Goal: Task Accomplishment & Management: Use online tool/utility

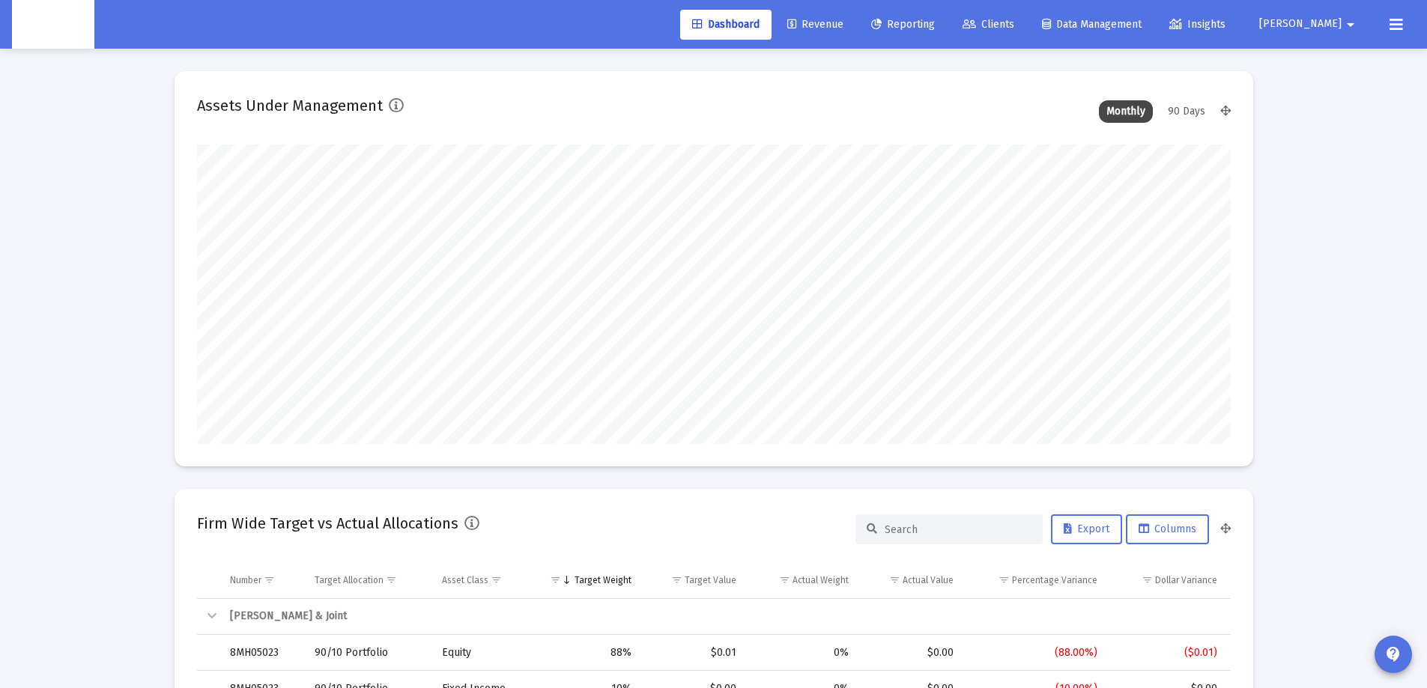
scroll to position [300, 556]
type input "[DATE]"
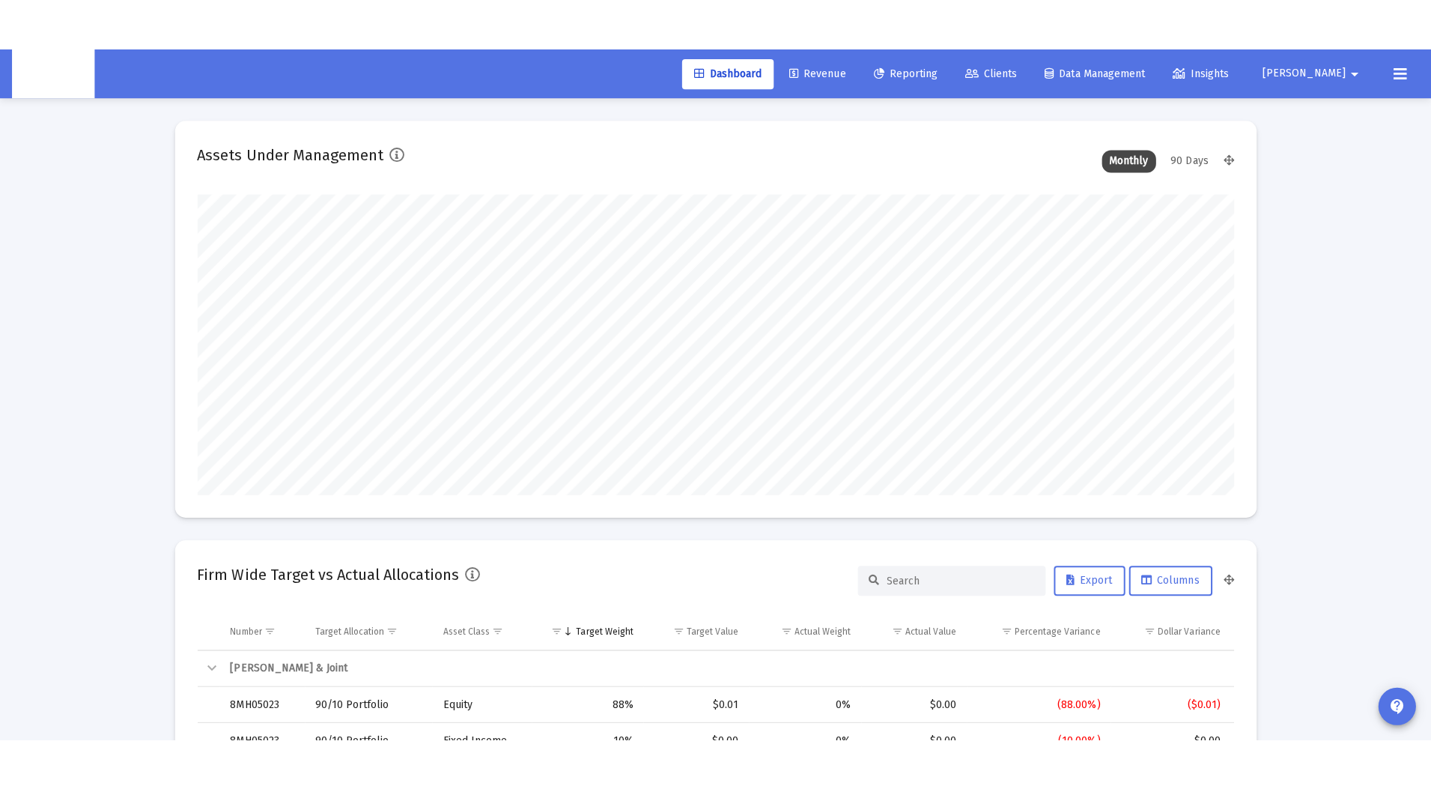
scroll to position [300, 483]
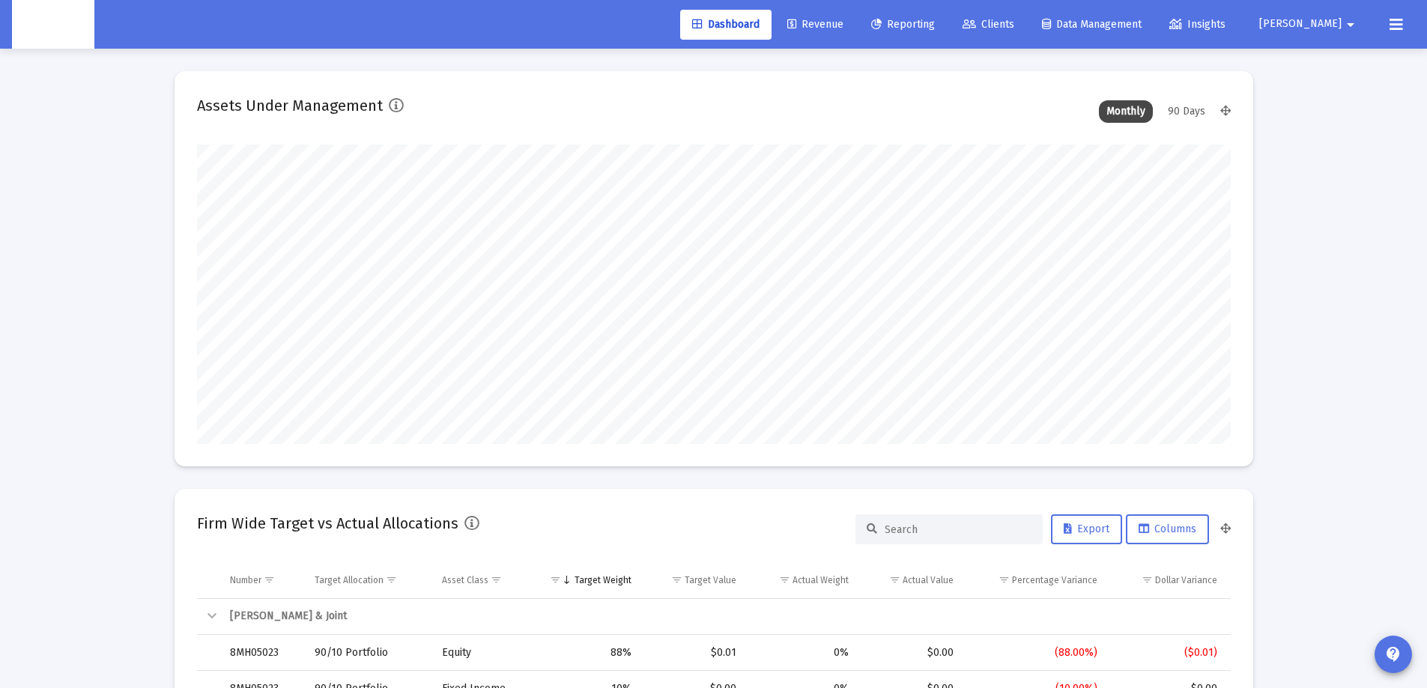
click at [555, 139] on mat-card "Assets Under Management Monthly 90 Days" at bounding box center [713, 268] width 1078 height 395
click at [843, 30] on span "Revenue" at bounding box center [815, 24] width 56 height 13
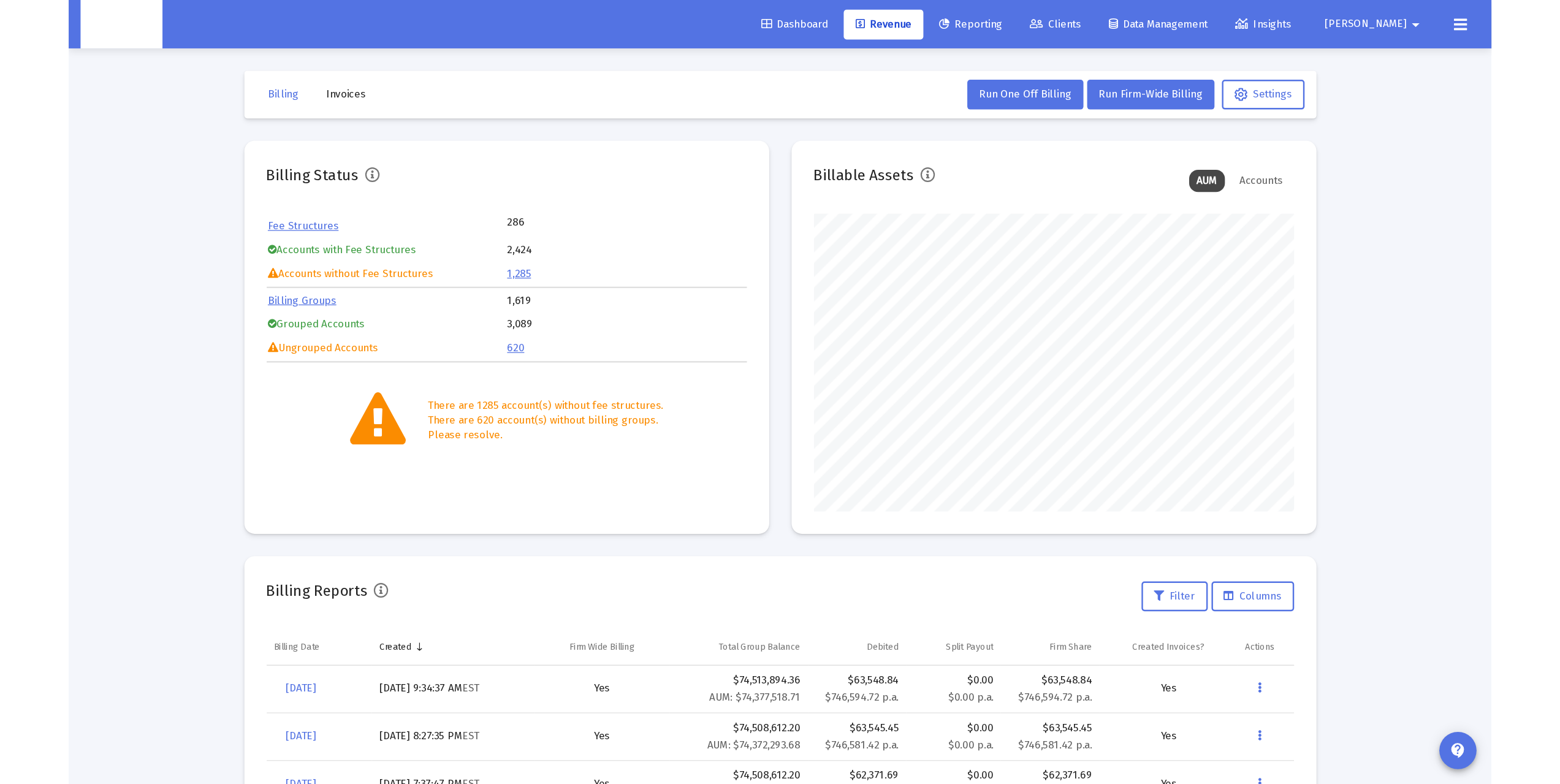
scroll to position [246, 395]
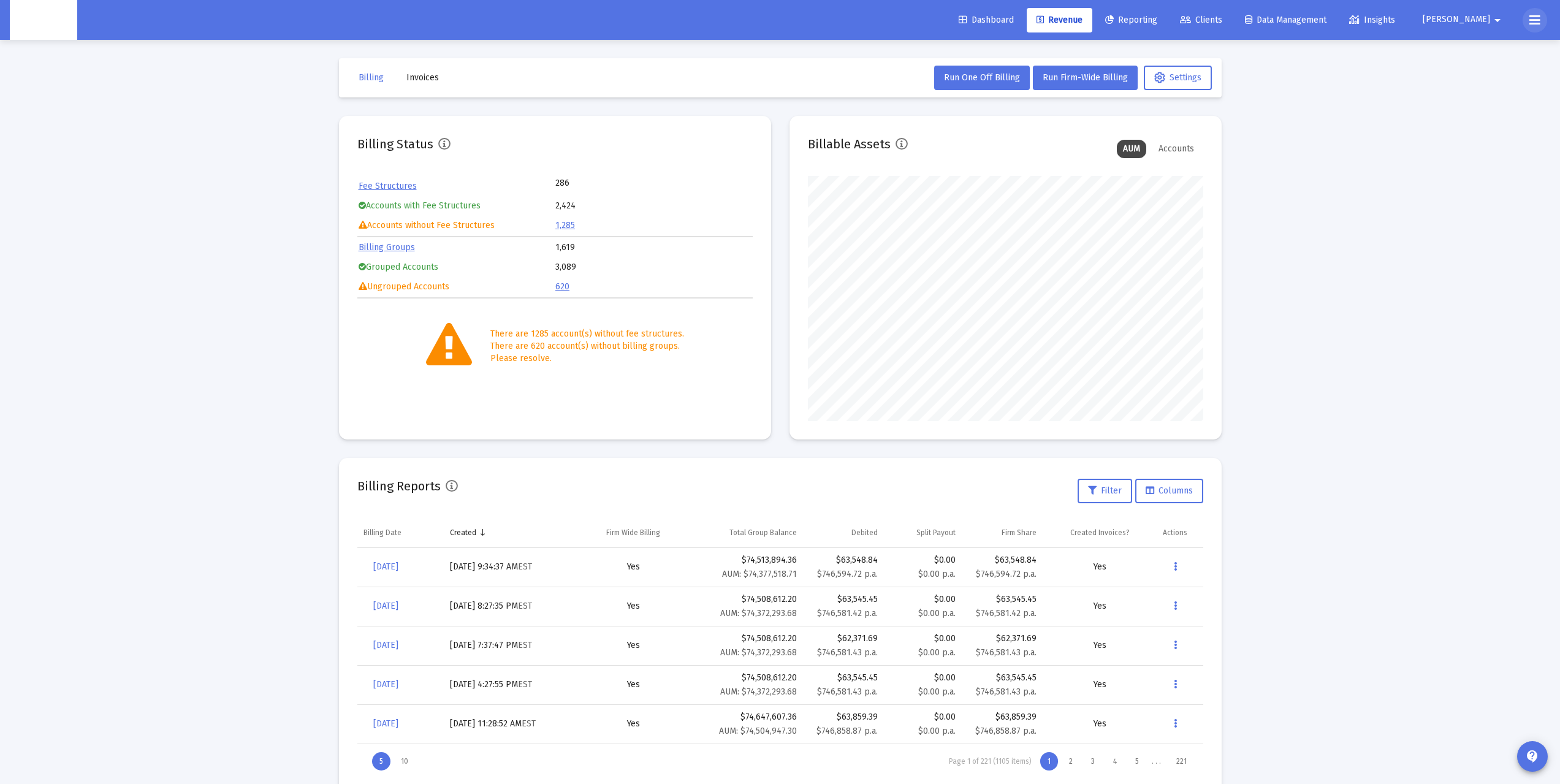
click at [1176, 19] on button at bounding box center [1535, 20] width 25 height 25
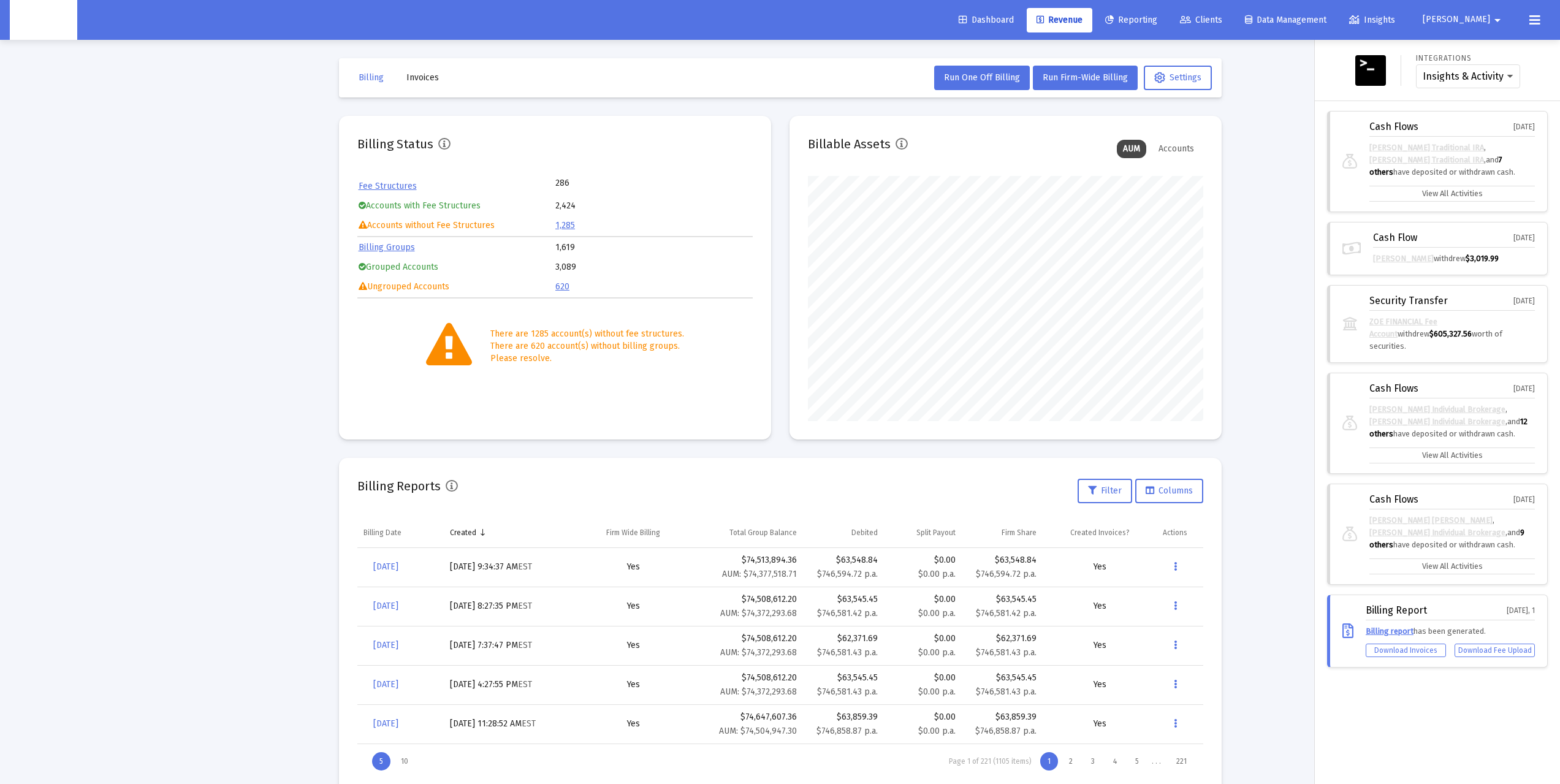
click at [1176, 182] on div at bounding box center [780, 392] width 1560 height 784
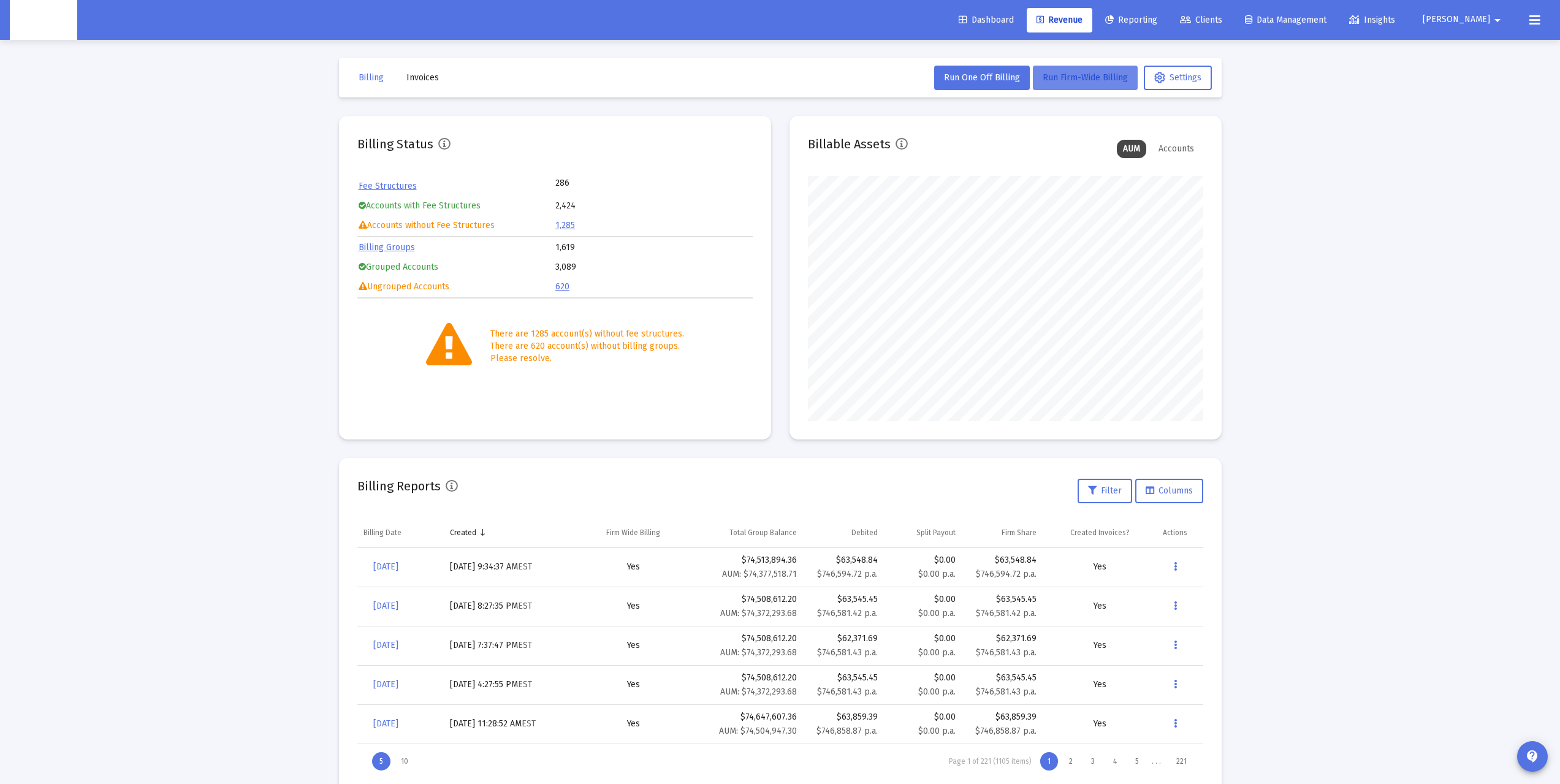
click at [1077, 77] on span "Run Firm-Wide Billing" at bounding box center [1085, 77] width 85 height 11
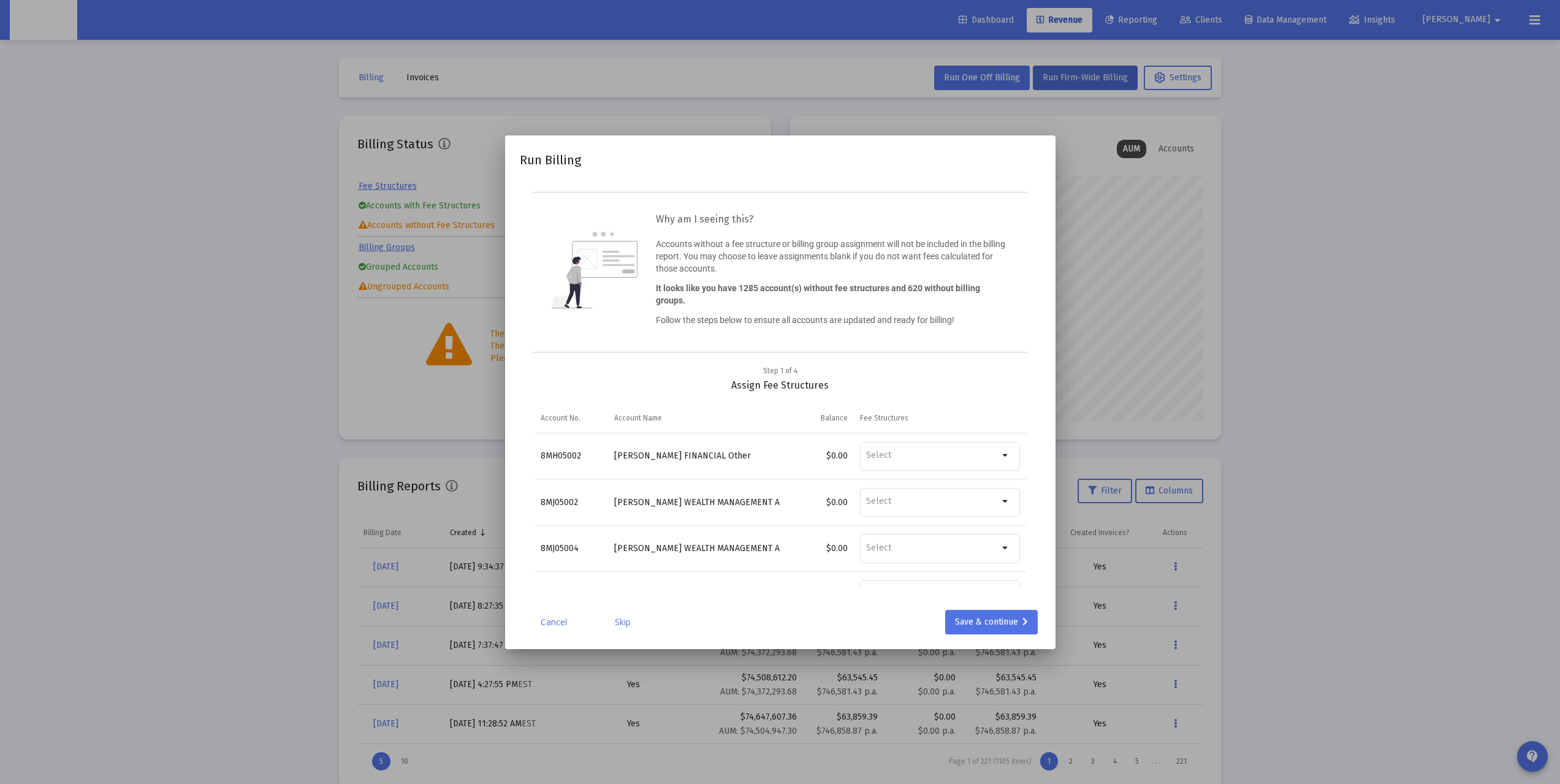
click at [631, 562] on link "Skip" at bounding box center [622, 622] width 61 height 12
click at [626, 562] on link "Skip" at bounding box center [622, 622] width 61 height 12
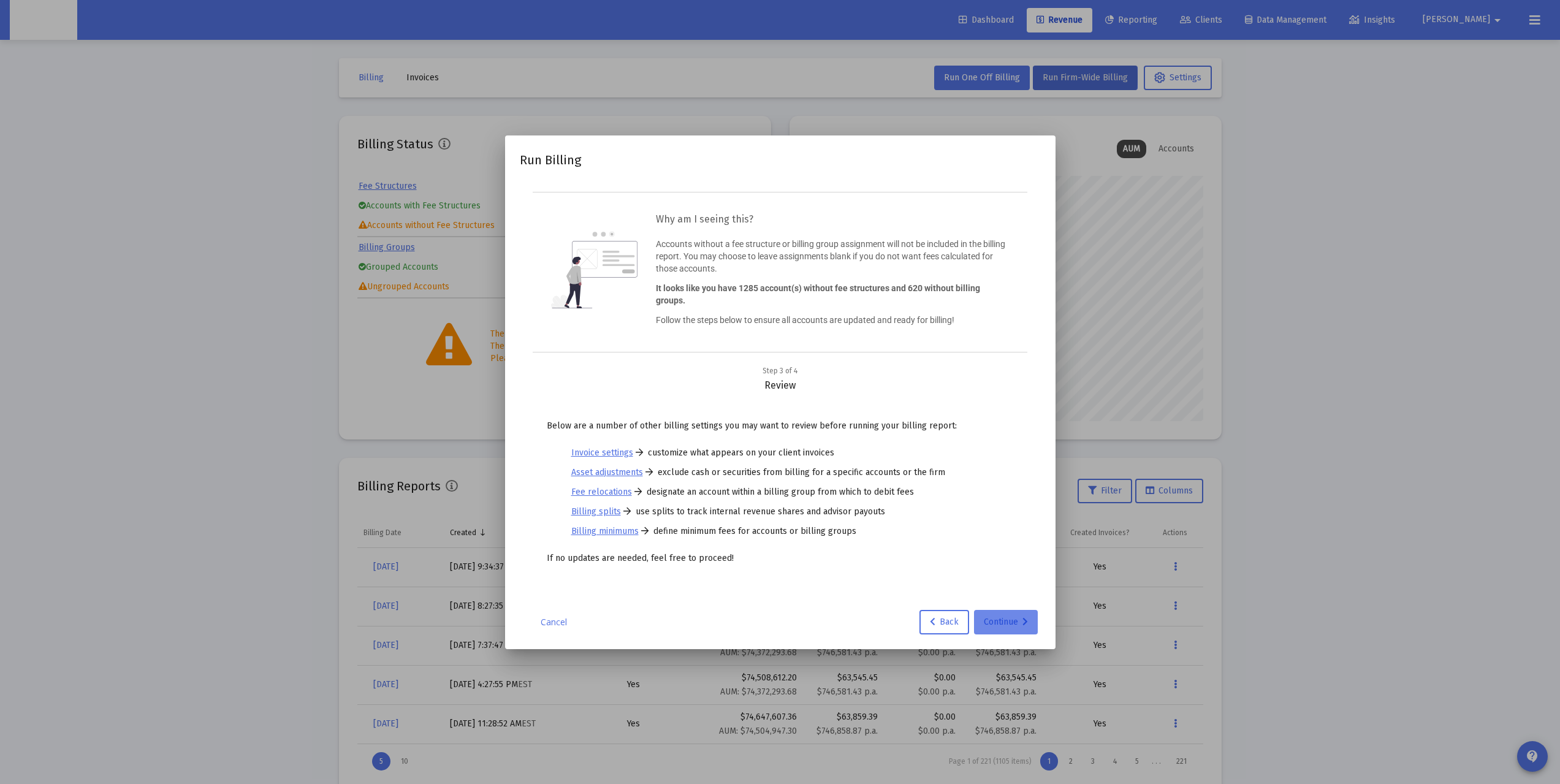
click at [999, 562] on div "Continue" at bounding box center [1006, 622] width 44 height 25
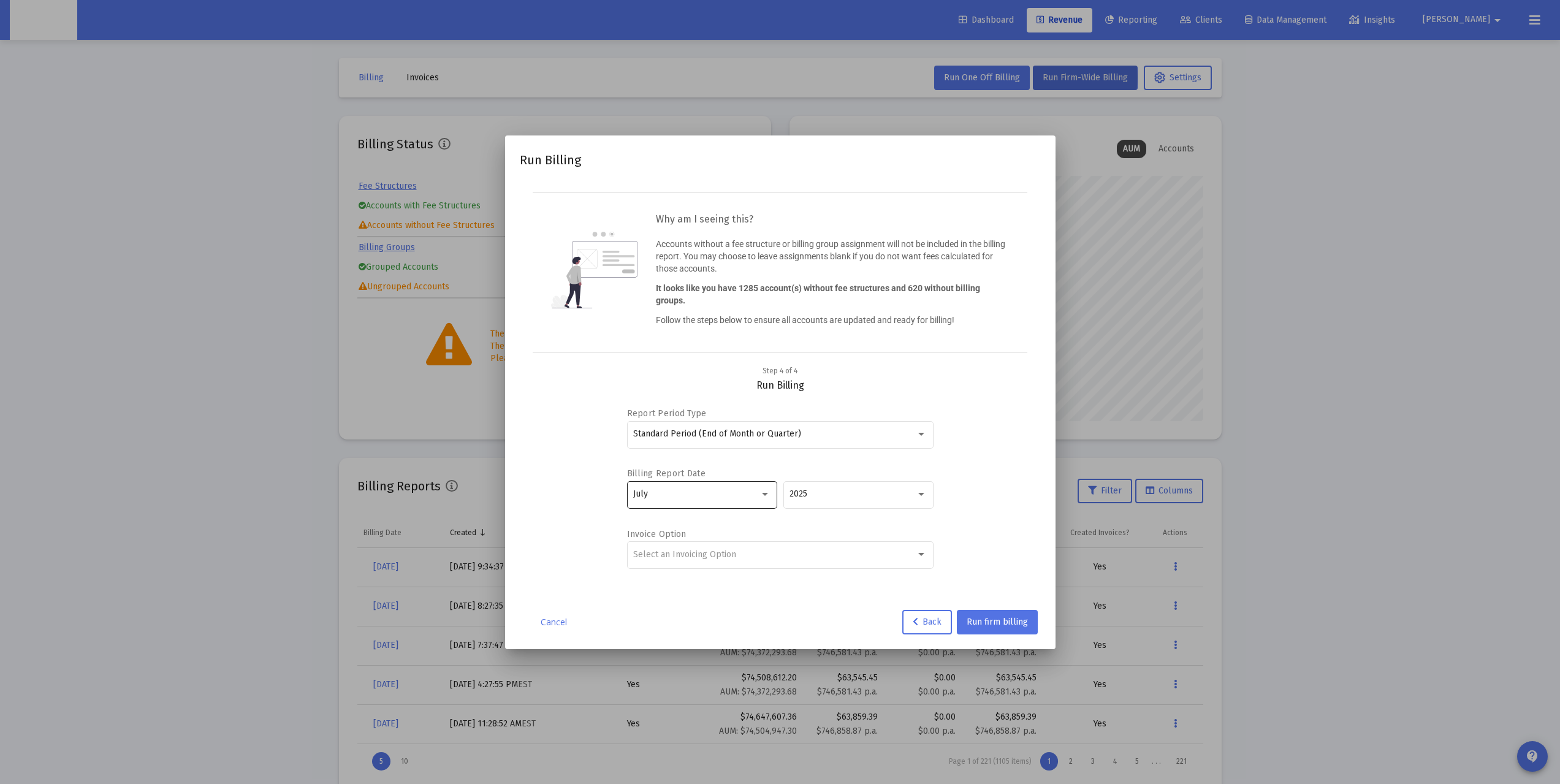
click at [746, 490] on div "July" at bounding box center [697, 494] width 126 height 10
click at [714, 552] on span "June" at bounding box center [702, 556] width 138 height 25
click at [771, 554] on div "Select an Invoicing Option" at bounding box center [780, 554] width 294 height 30
click at [710, 562] on span "Create Invoice by Billing Group" at bounding box center [780, 579] width 294 height 25
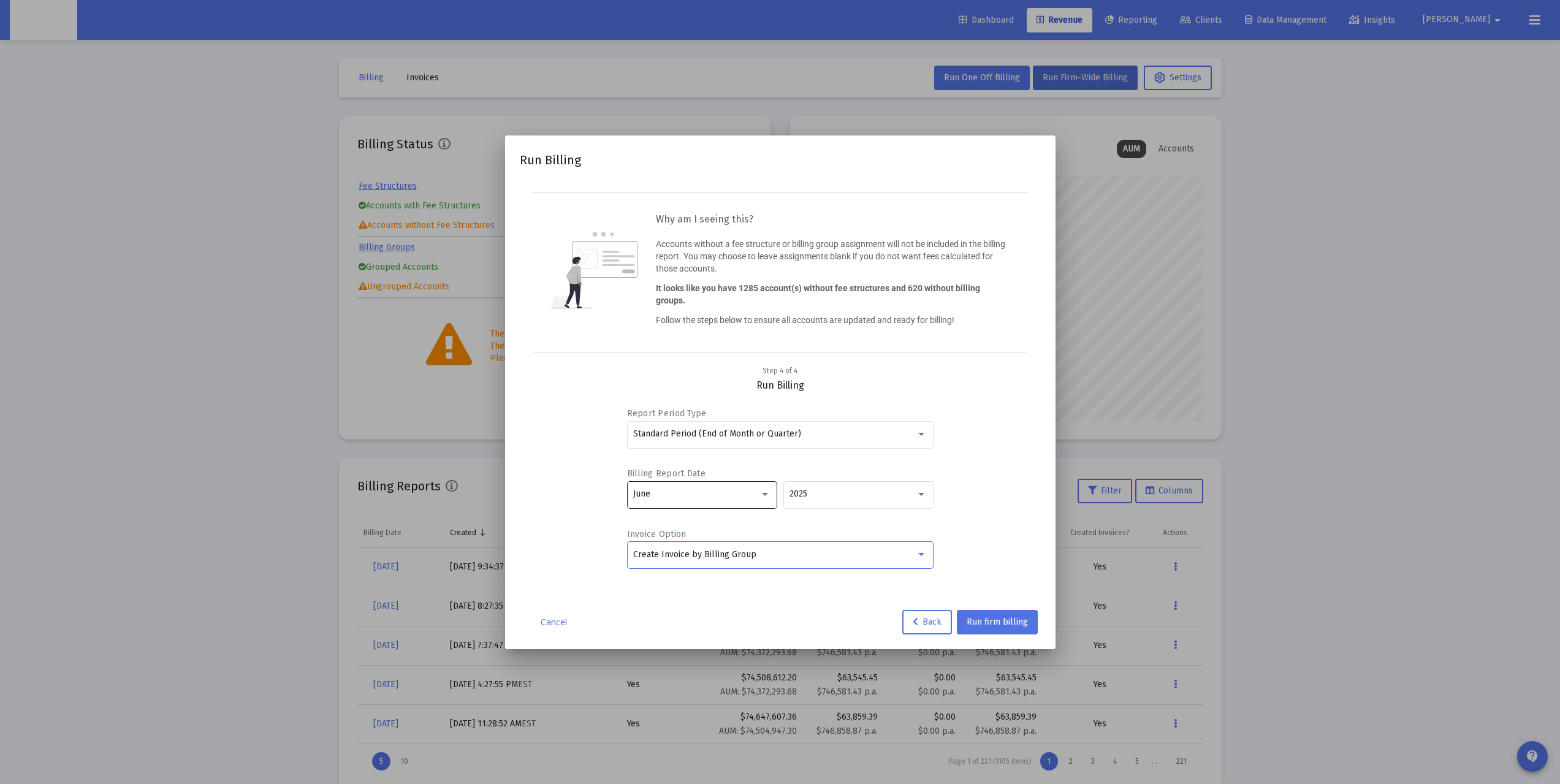
click at [714, 499] on div "June" at bounding box center [697, 494] width 126 height 10
click at [1023, 511] on div at bounding box center [780, 392] width 1560 height 784
click at [981, 562] on span "Run firm billing" at bounding box center [997, 621] width 61 height 11
click at [550, 562] on link "Cancel" at bounding box center [554, 622] width 61 height 12
